Goal: Obtain resource: Download file/media

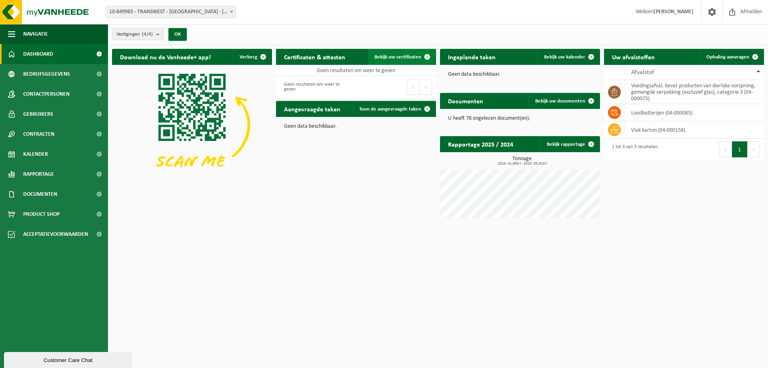
click at [390, 54] on span "Bekijk uw certificaten" at bounding box center [398, 56] width 47 height 5
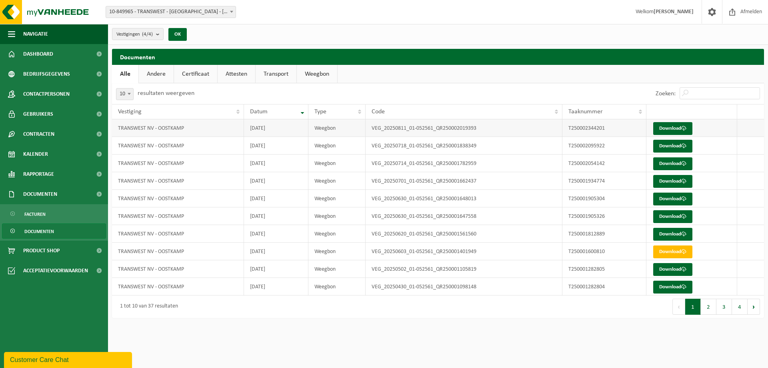
click at [302, 130] on td "2025-08-11" at bounding box center [276, 128] width 64 height 18
click at [675, 126] on link "Download" at bounding box center [672, 128] width 39 height 13
